Goal: Find specific page/section: Find specific page/section

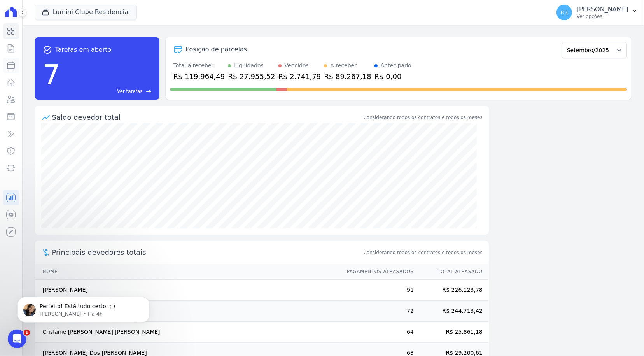
click at [13, 68] on icon at bounding box center [10, 65] width 9 height 9
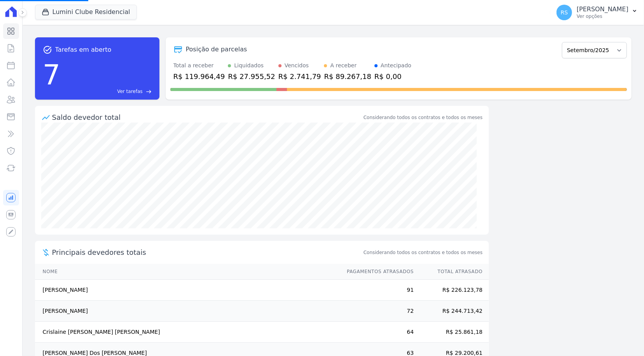
select select
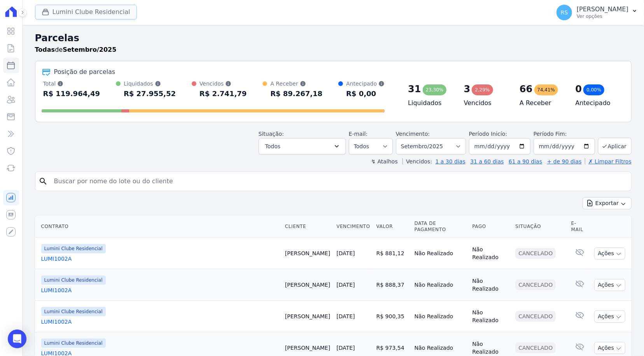
click at [73, 11] on button "Lumini Clube Residencial" at bounding box center [86, 12] width 102 height 15
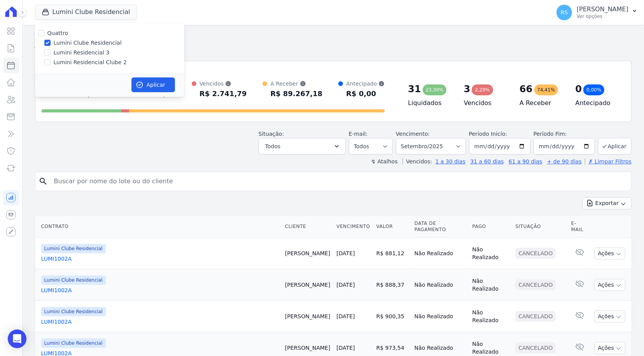
drag, startPoint x: 82, startPoint y: 64, endPoint x: 82, endPoint y: 47, distance: 17.1
click at [82, 64] on label "Lumini Residencial Clube 2" at bounding box center [90, 62] width 73 height 8
click at [51, 64] on input "Lumini Residencial Clube 2" at bounding box center [47, 62] width 6 height 6
checkbox input "true"
click at [82, 44] on label "Lumini Clube Residencial" at bounding box center [88, 43] width 68 height 8
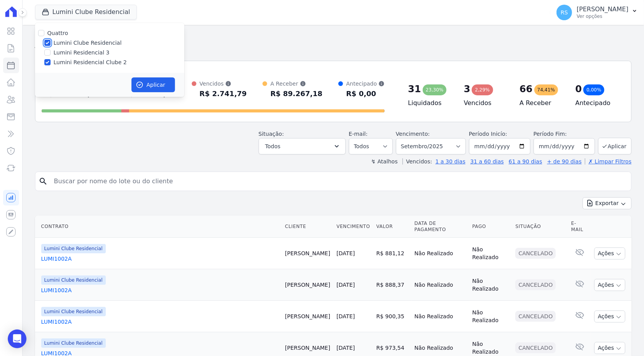
click at [51, 44] on input "Lumini Clube Residencial" at bounding box center [47, 43] width 6 height 6
checkbox input "false"
click at [82, 52] on label "Lumini Residencial 3" at bounding box center [82, 53] width 56 height 8
click at [51, 52] on input "Lumini Residencial 3" at bounding box center [47, 52] width 6 height 6
click at [79, 53] on label "Lumini Residencial 3" at bounding box center [82, 53] width 56 height 8
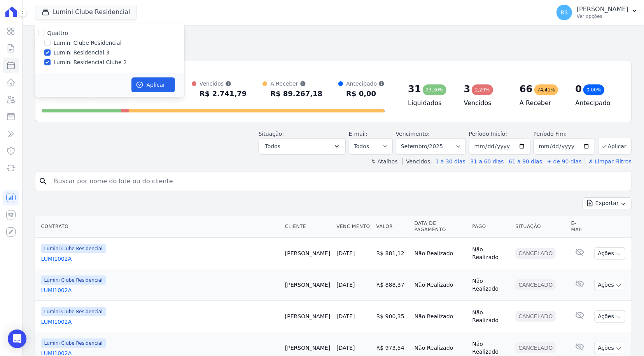
click at [51, 53] on input "Lumini Residencial 3" at bounding box center [47, 52] width 6 height 6
checkbox input "false"
click at [161, 85] on button "Aplicar" at bounding box center [153, 84] width 44 height 15
select select
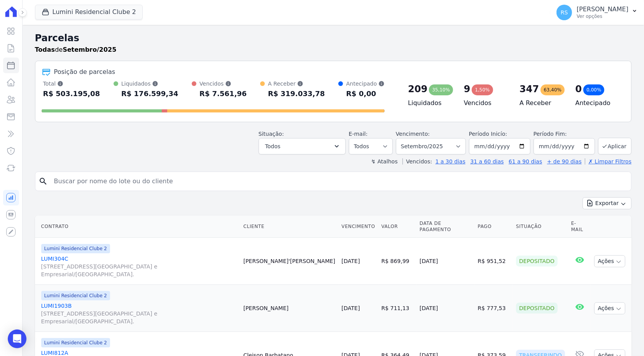
click at [107, 186] on input "search" at bounding box center [338, 181] width 578 height 16
paste input "[PERSON_NAME] de [PERSON_NAME]"
type input "[PERSON_NAME] de [PERSON_NAME]"
select select
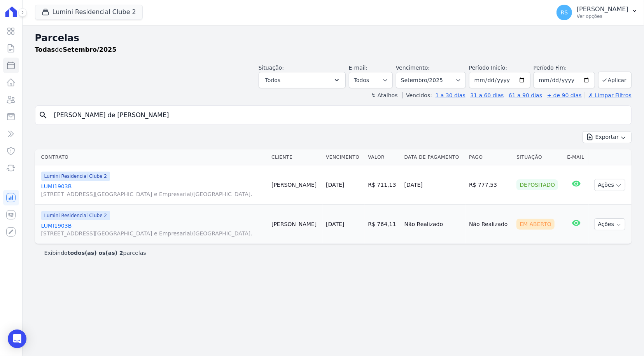
click at [62, 225] on link "LUMI1903B [STREET_ADDRESS][GEOGRAPHIC_DATA] e Empresarial/[GEOGRAPHIC_DATA]." at bounding box center [153, 230] width 224 height 16
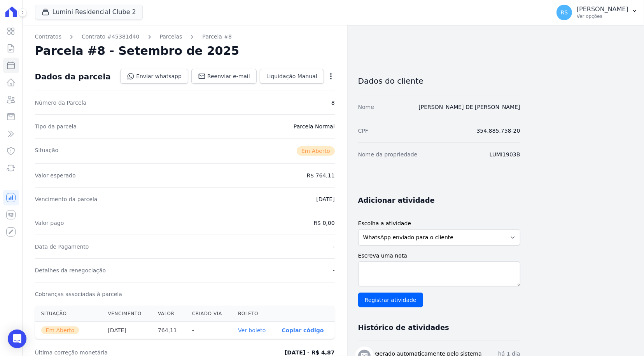
select select
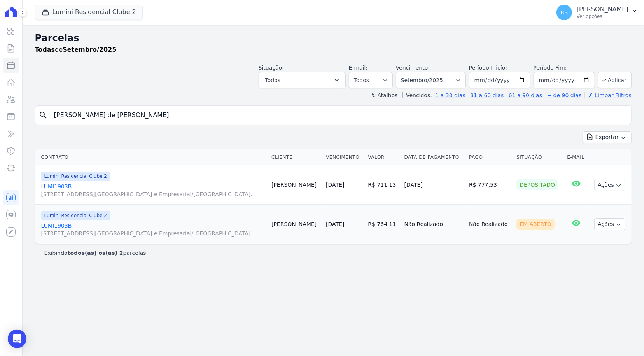
click at [52, 225] on link "LUMI1903B [STREET_ADDRESS][GEOGRAPHIC_DATA] e Empresarial/[GEOGRAPHIC_DATA]." at bounding box center [153, 230] width 224 height 16
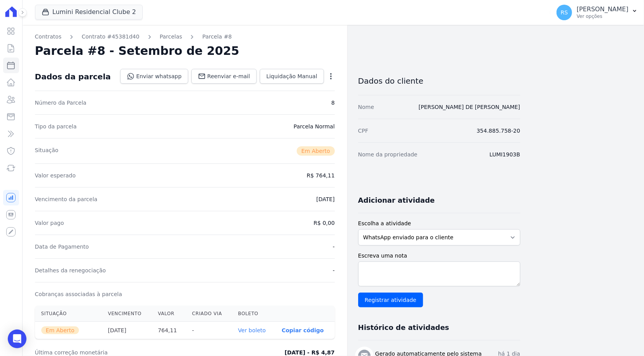
click at [437, 58] on div "Contratos Contrato #45381d40 [GEOGRAPHIC_DATA] Parcela #8 [GEOGRAPHIC_DATA] #8 …" at bounding box center [272, 275] width 498 height 501
drag, startPoint x: 449, startPoint y: 58, endPoint x: 442, endPoint y: 70, distance: 13.6
click at [448, 56] on div "Contratos Contrato #45381d40 [GEOGRAPHIC_DATA] Parcela #8 [GEOGRAPHIC_DATA] #8 …" at bounding box center [272, 275] width 498 height 501
click at [168, 77] on link "Enviar whatsapp" at bounding box center [154, 76] width 68 height 15
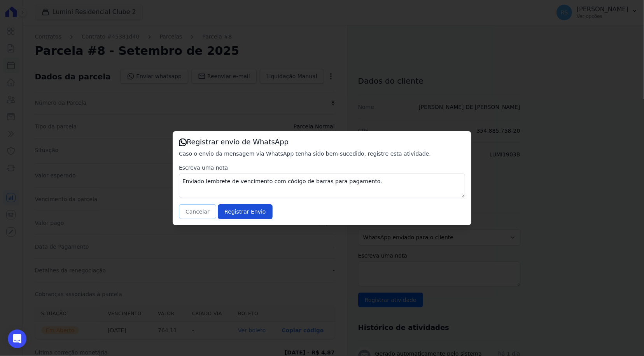
click at [194, 209] on button "Cancelar" at bounding box center [197, 211] width 37 height 15
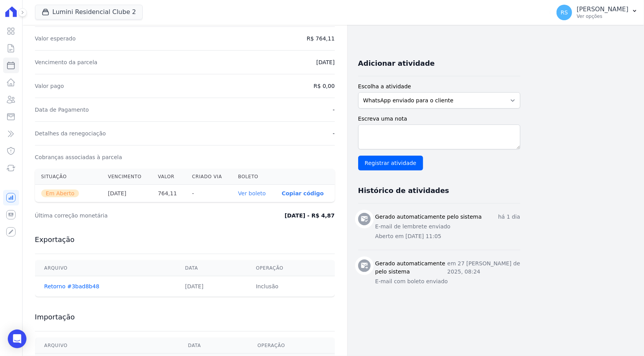
scroll to position [155, 0]
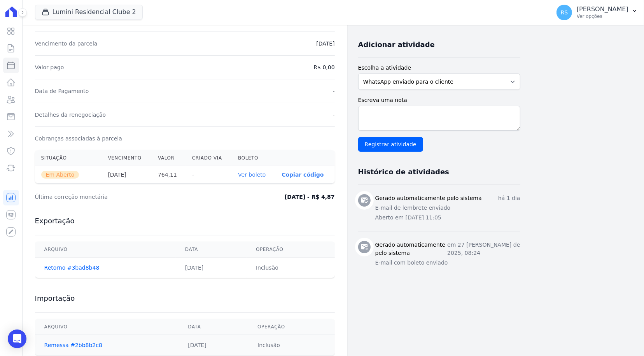
click at [414, 199] on h3 "Gerado automaticamente pelo sistema" at bounding box center [428, 198] width 107 height 8
click at [440, 284] on div "Dados do cliente Nome [PERSON_NAME] DE [PERSON_NAME] CPF 354.885.758-20 Nome da…" at bounding box center [439, 136] width 162 height 458
